Goal: Information Seeking & Learning: Compare options

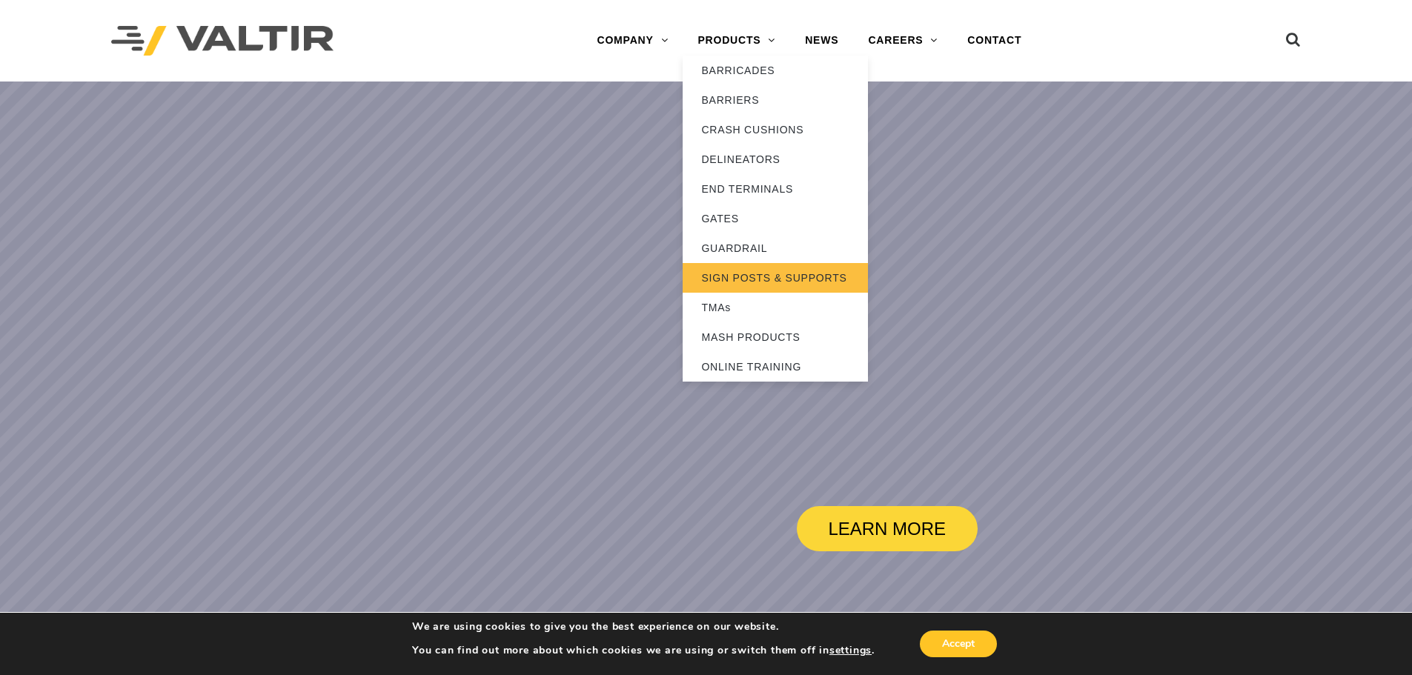
click at [733, 279] on link "SIGN POSTS & SUPPORTS" at bounding box center [775, 278] width 185 height 30
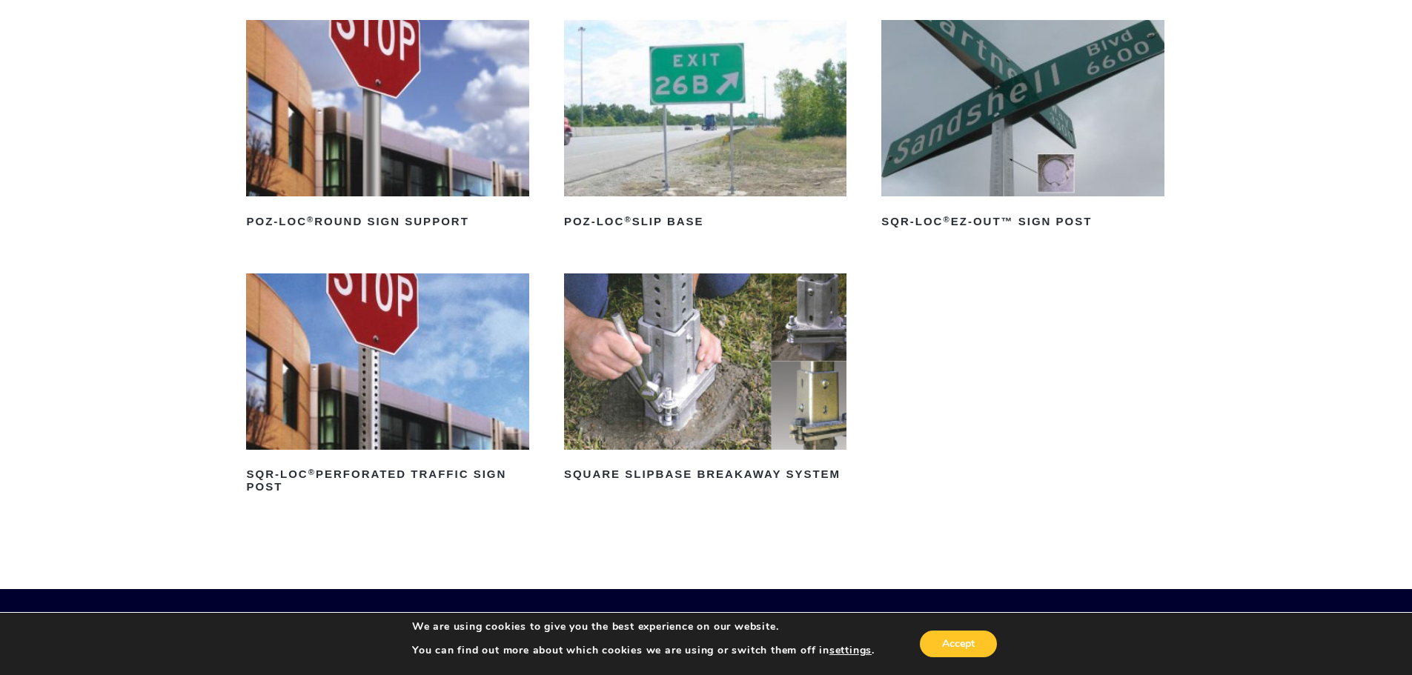
scroll to position [148, 0]
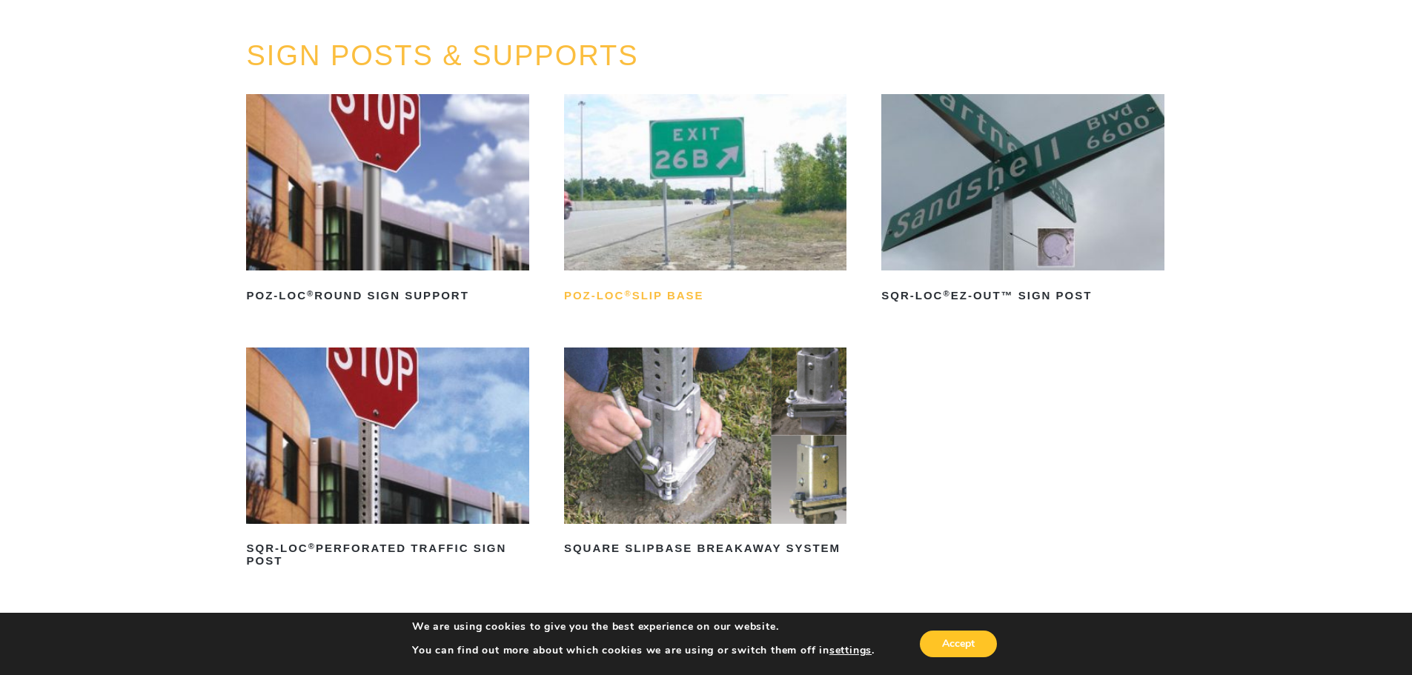
click at [656, 295] on h2 "POZ-LOC ® Slip Base" at bounding box center [705, 296] width 282 height 24
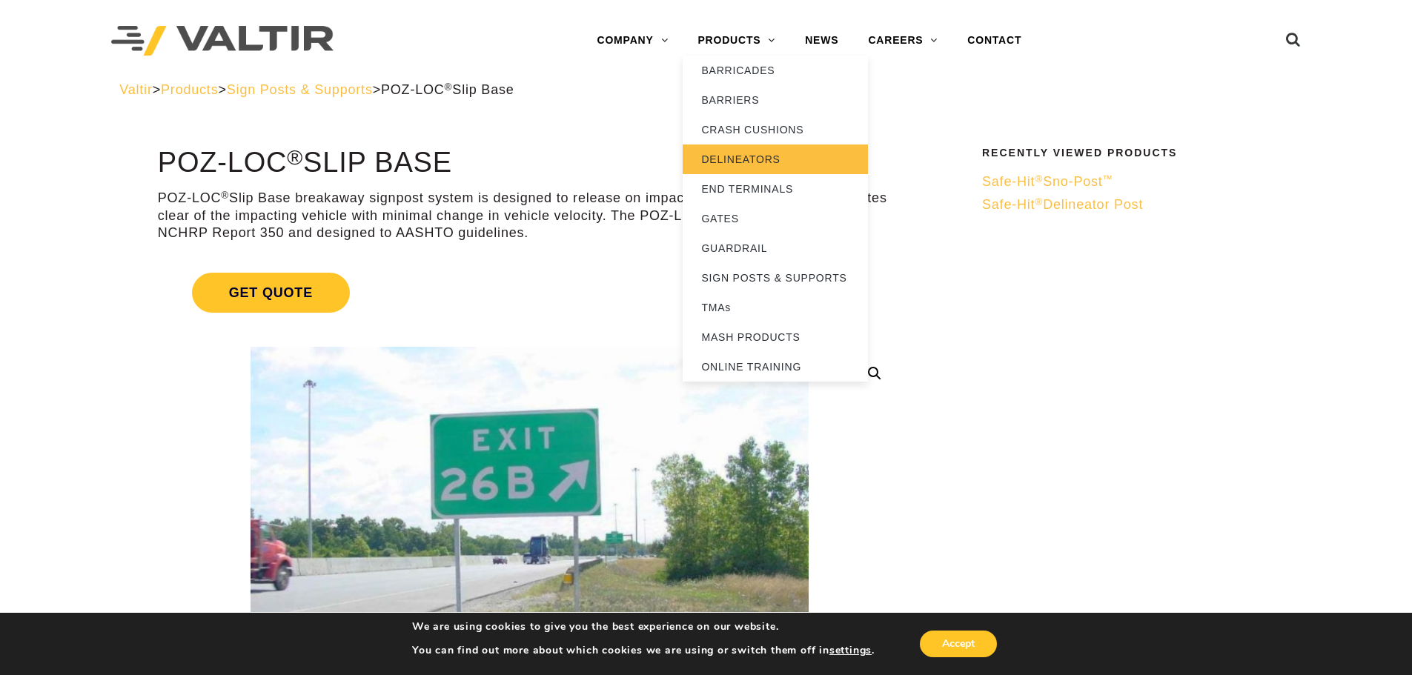
click at [739, 168] on link "DELINEATORS" at bounding box center [775, 160] width 185 height 30
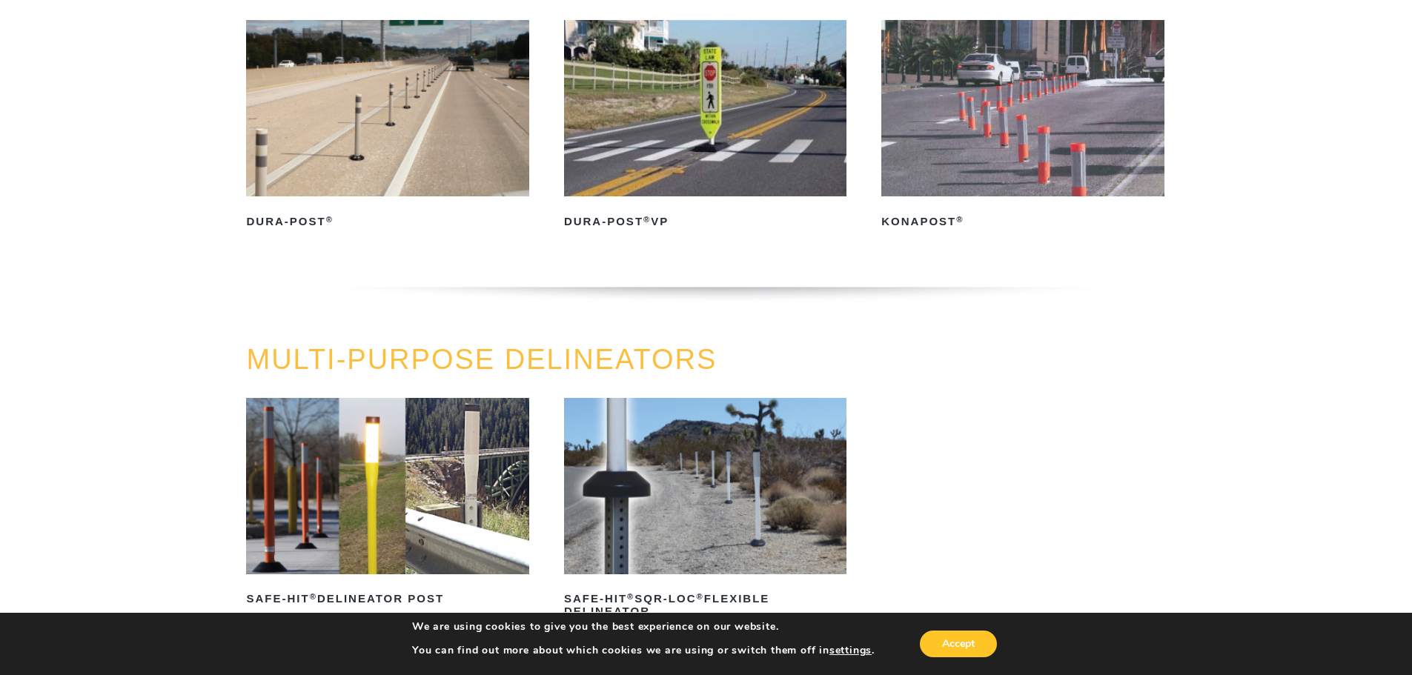
scroll to position [519, 0]
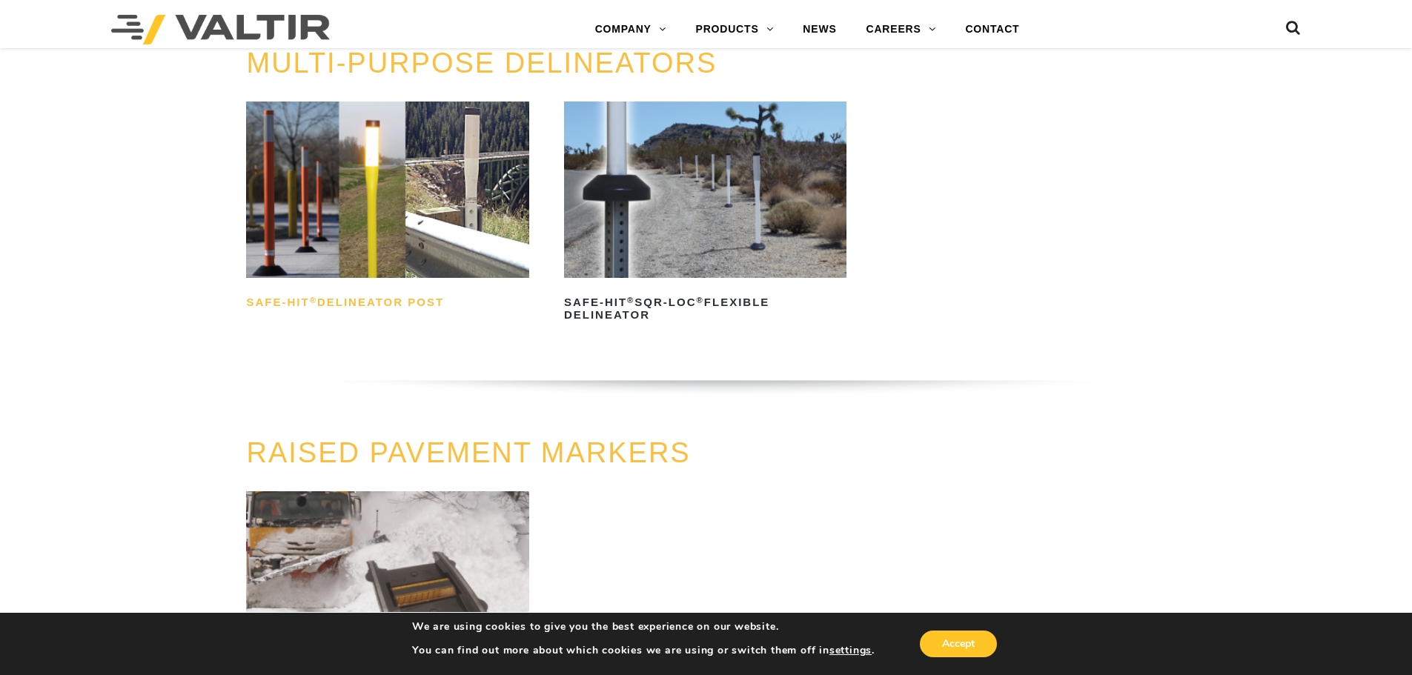
click at [429, 302] on h2 "Safe-Hit ® Delineator Post" at bounding box center [387, 303] width 282 height 24
click at [622, 300] on h2 "Safe-Hit ® SQR-LOC ® Flexible Delineator" at bounding box center [705, 309] width 282 height 36
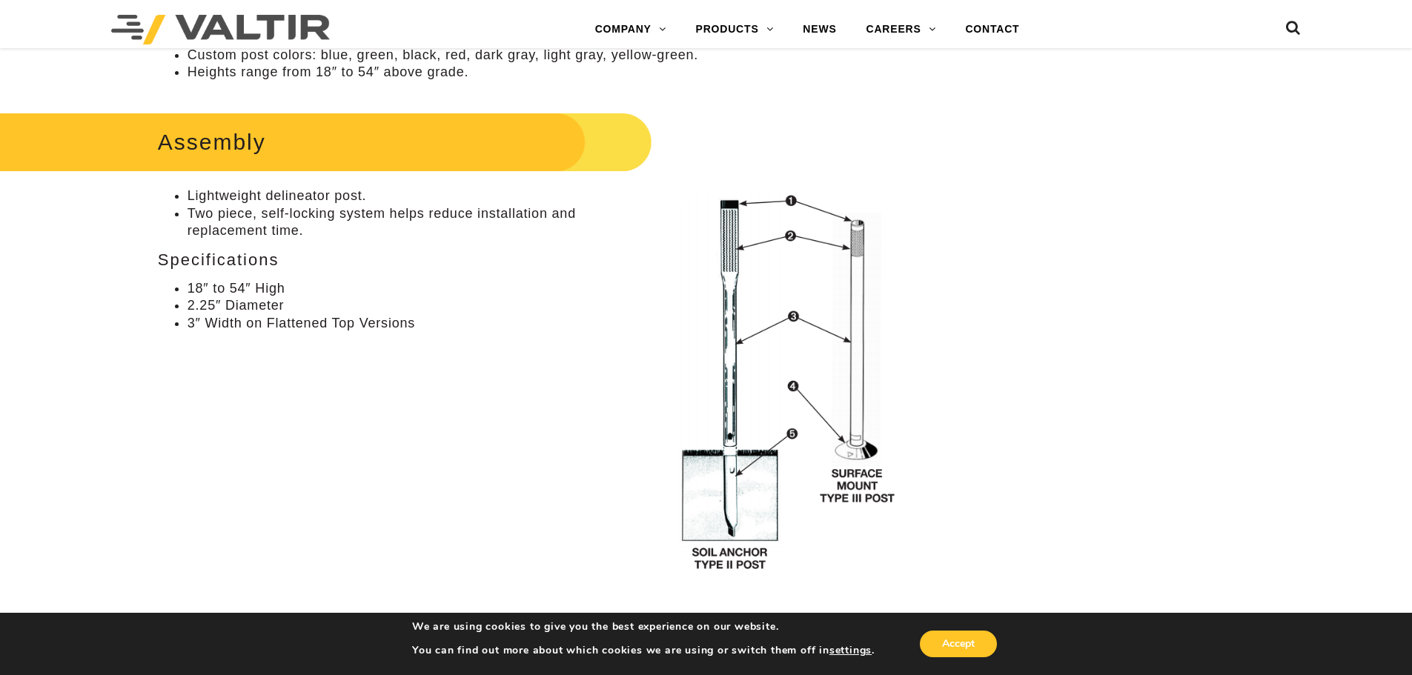
scroll to position [1038, 0]
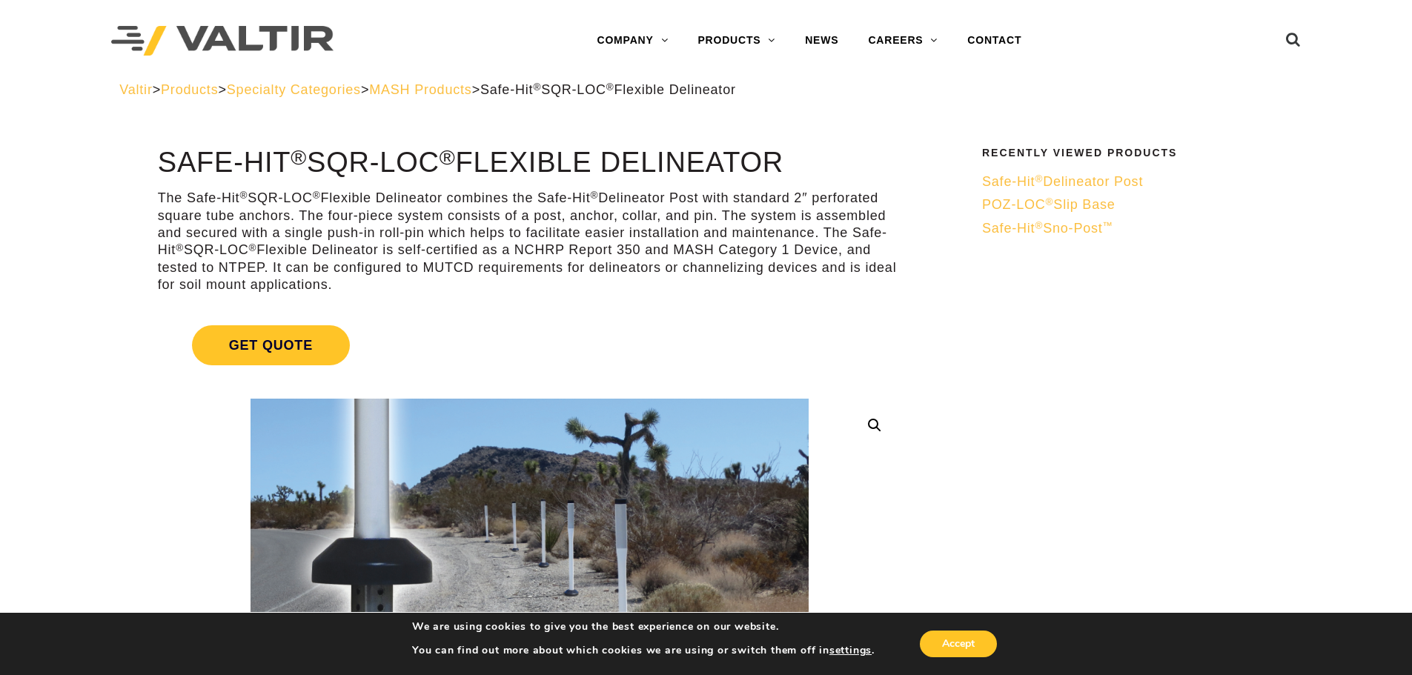
click at [471, 93] on span "MASH Products" at bounding box center [420, 89] width 102 height 15
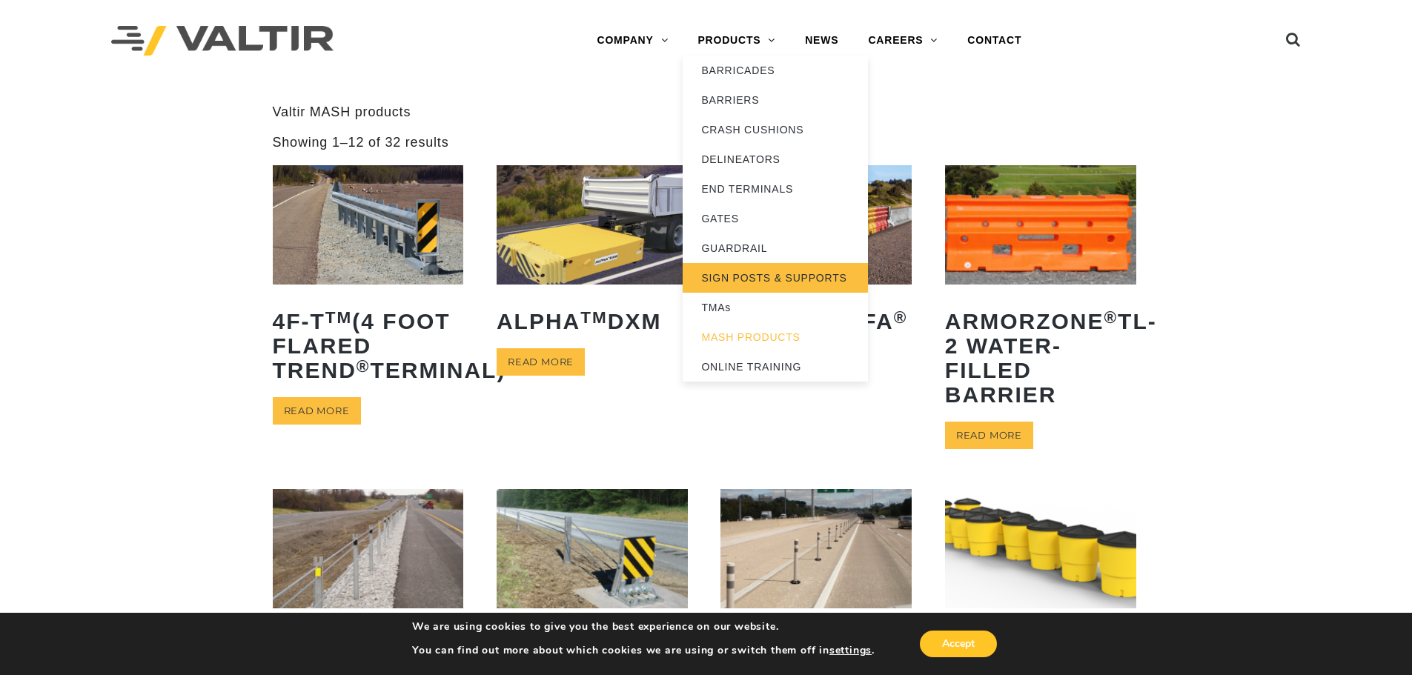
click at [749, 276] on link "SIGN POSTS & SUPPORTS" at bounding box center [775, 278] width 185 height 30
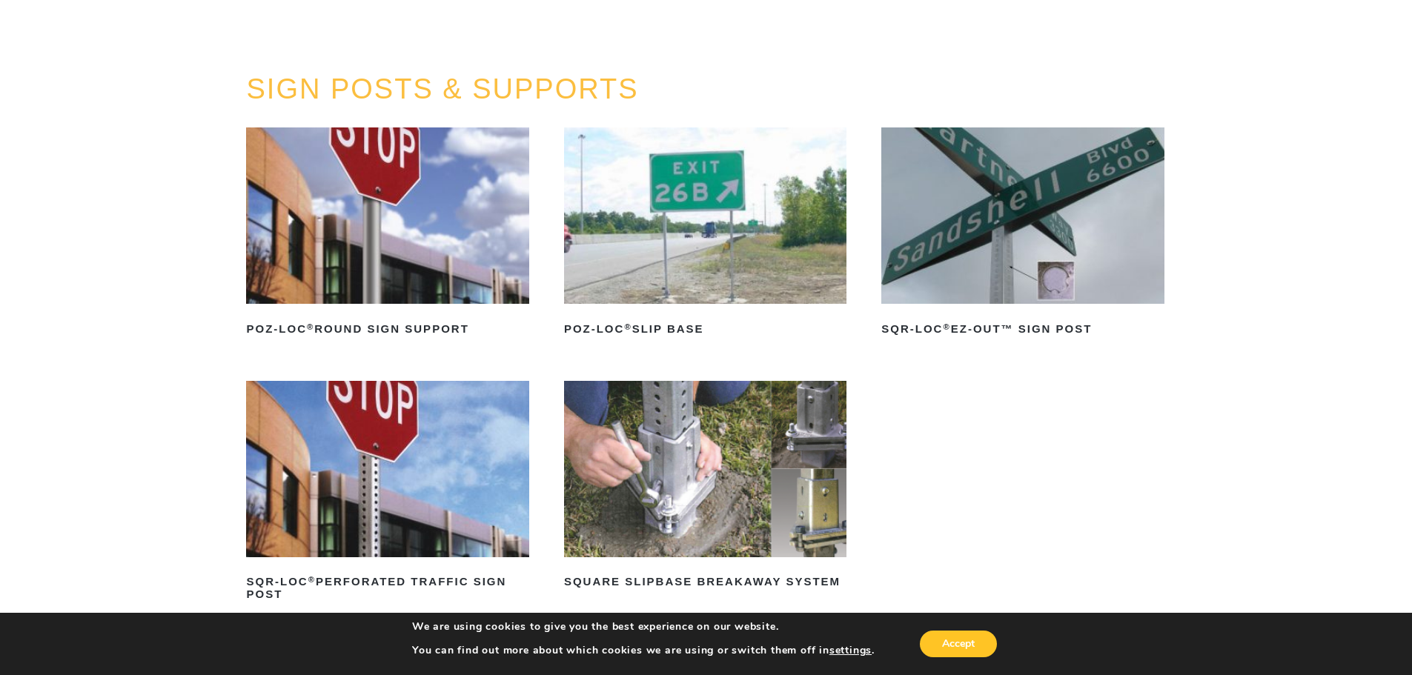
scroll to position [148, 0]
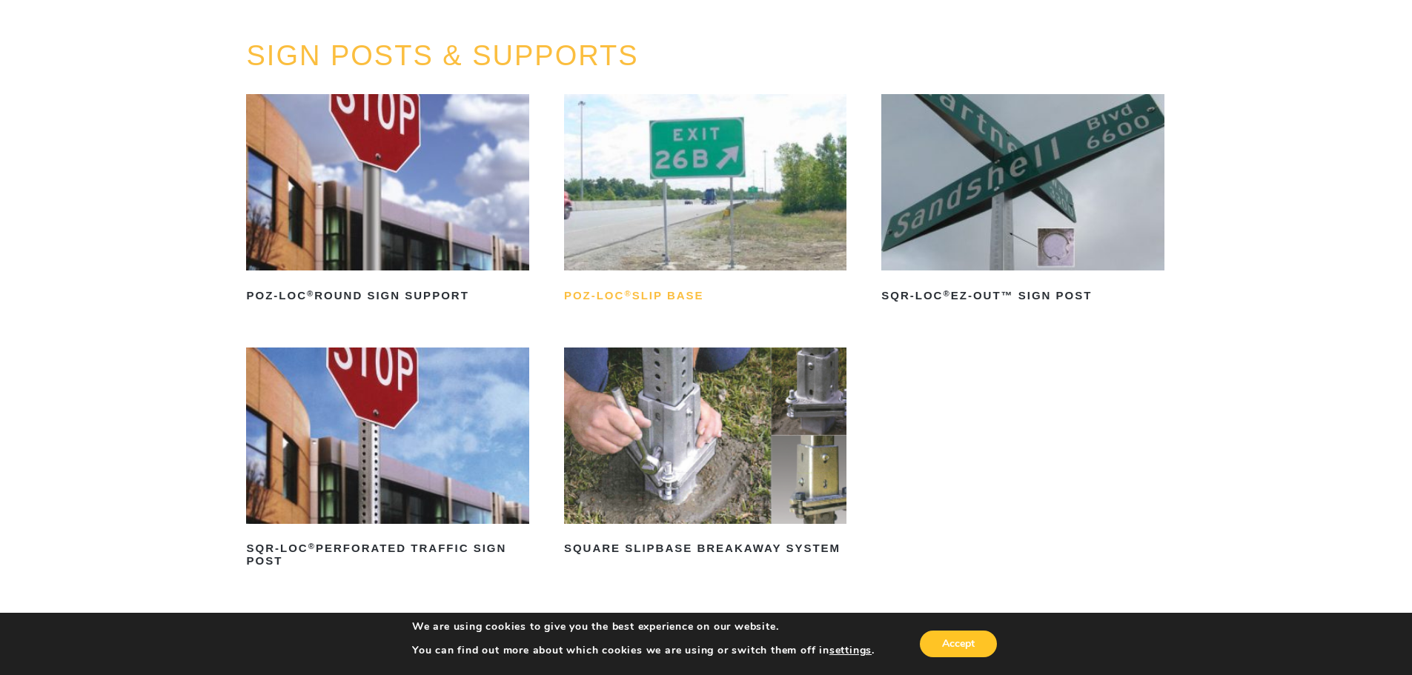
click at [655, 291] on h2 "POZ-LOC ® Slip Base" at bounding box center [705, 296] width 282 height 24
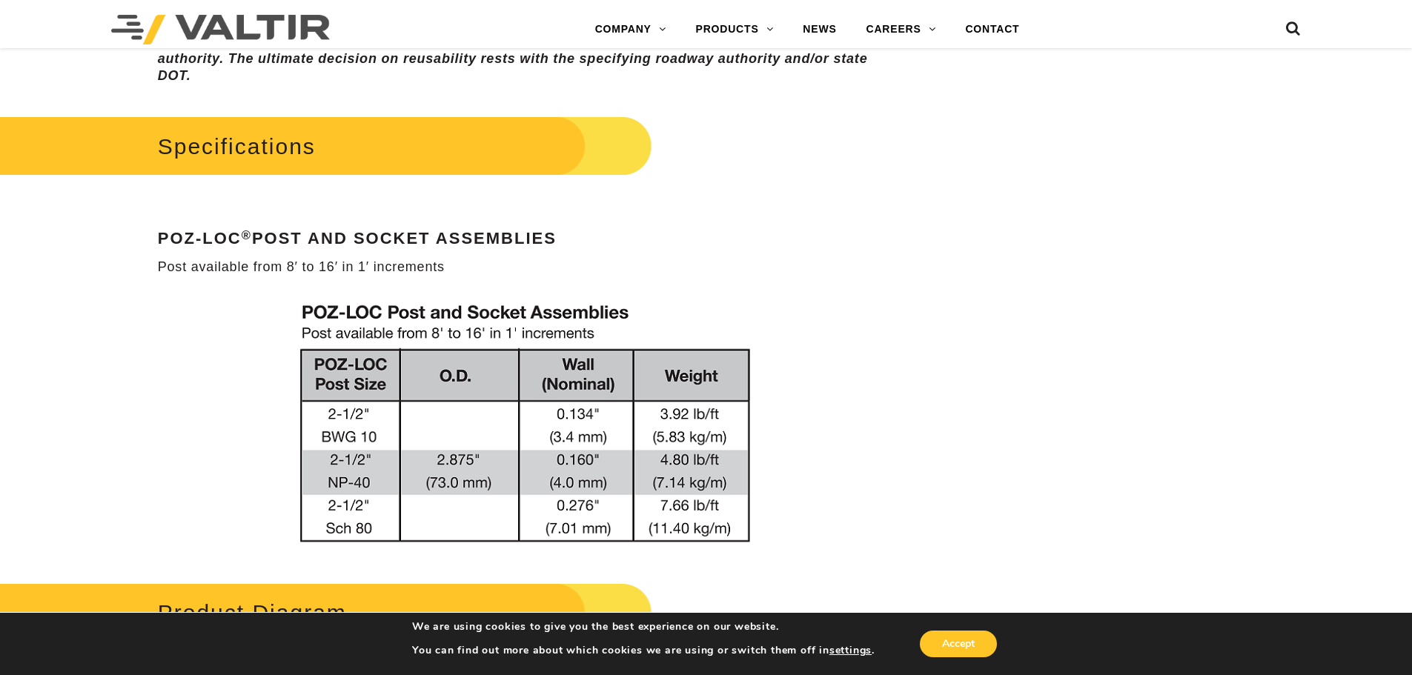
scroll to position [741, 0]
